Goal: Find specific page/section: Find specific page/section

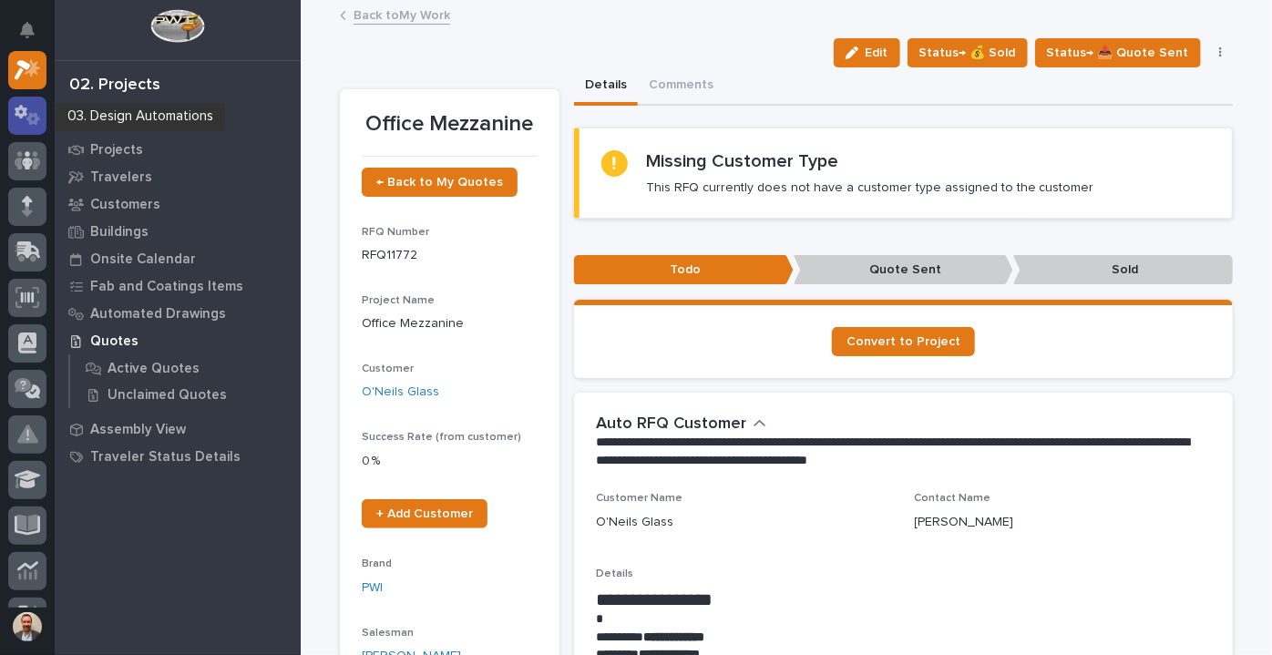
click at [39, 113] on icon at bounding box center [28, 115] width 26 height 21
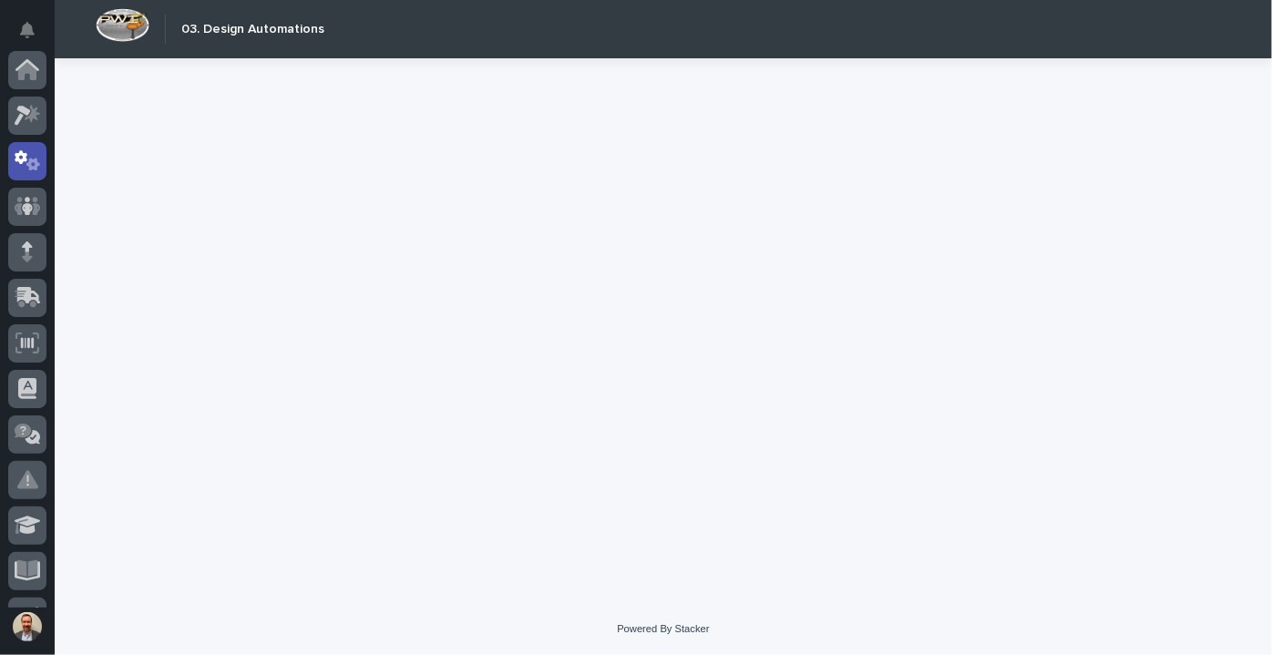
scroll to position [91, 0]
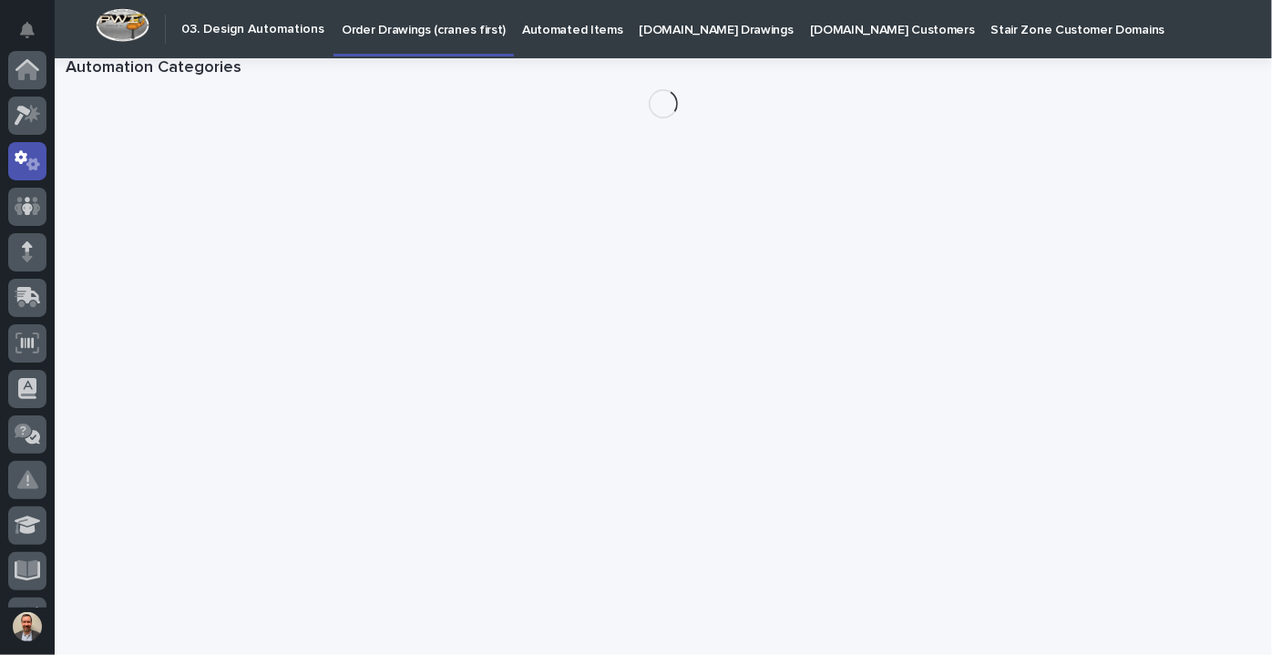
scroll to position [91, 0]
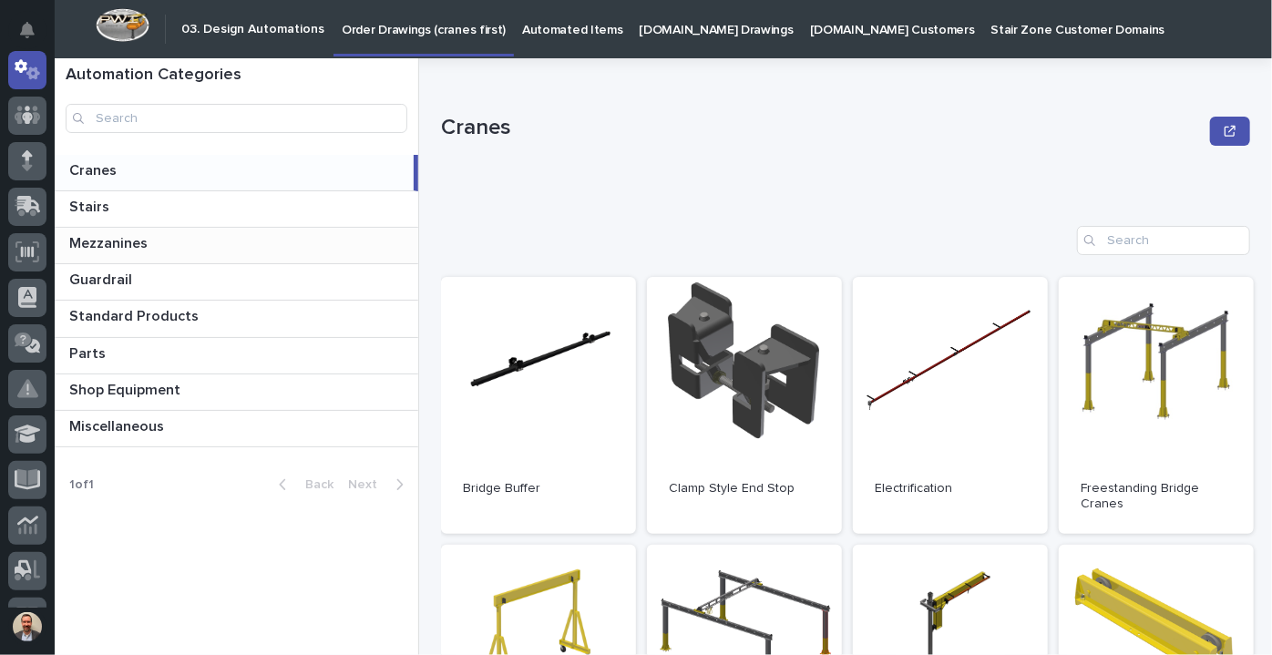
click at [131, 235] on p "Mezzanines" at bounding box center [110, 241] width 82 height 21
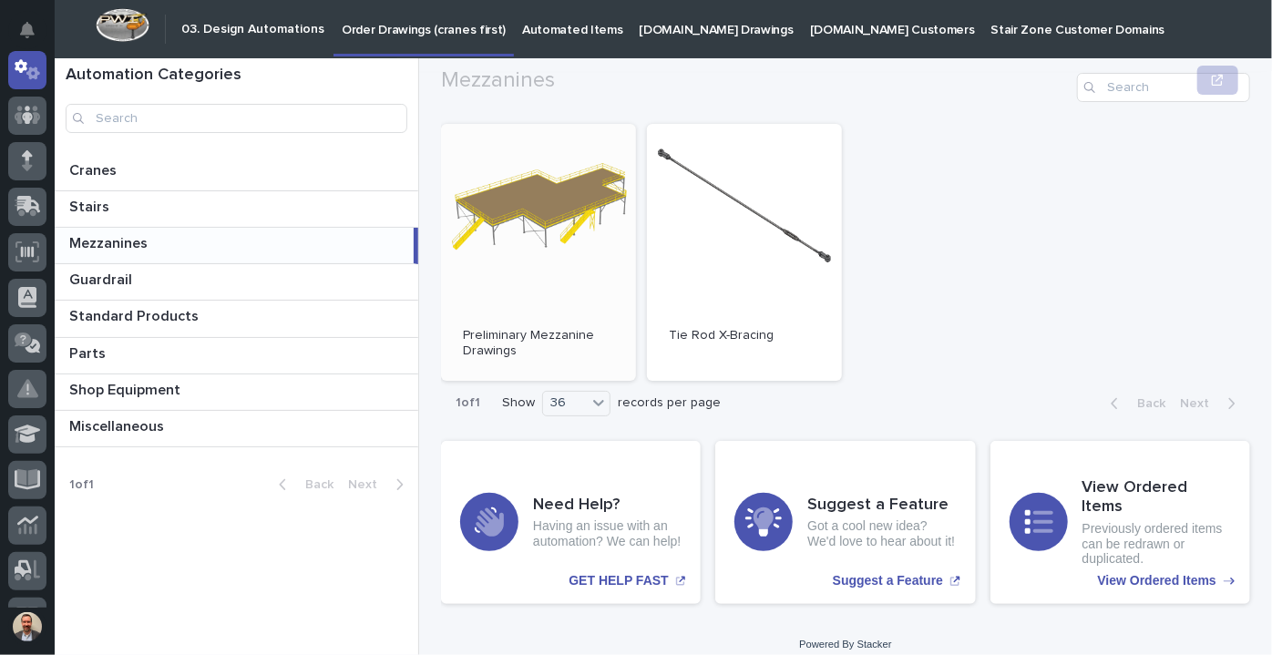
scroll to position [168, 0]
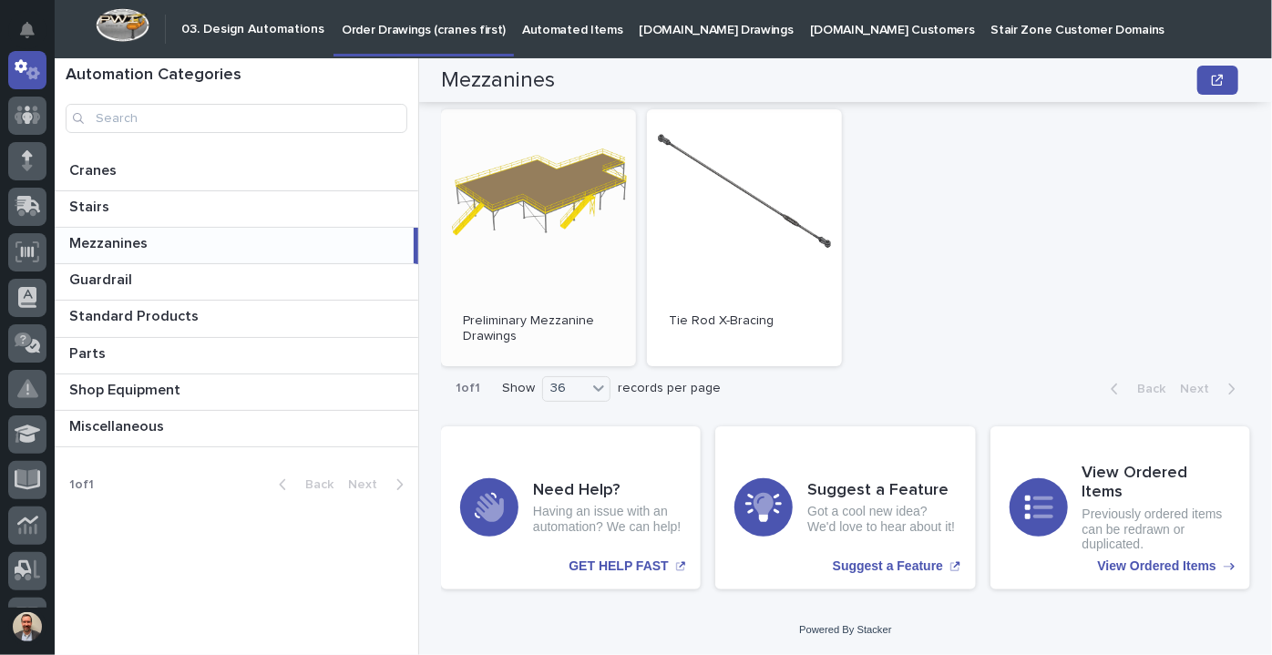
click at [565, 214] on link "Open" at bounding box center [538, 237] width 195 height 257
